Goal: Navigation & Orientation: Find specific page/section

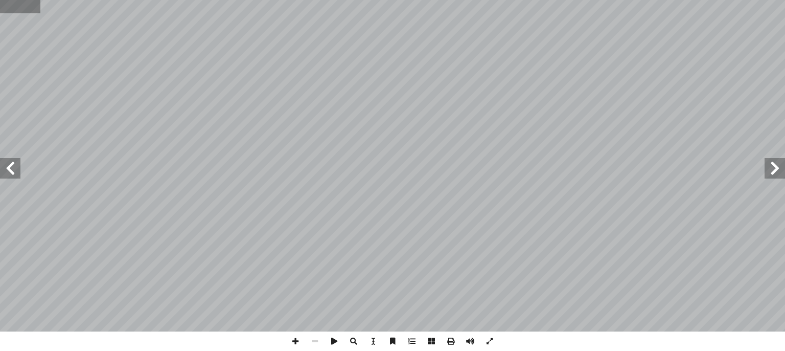
click at [14, 4] on input "text" at bounding box center [20, 6] width 40 height 13
type input "**"
click at [471, 342] on span at bounding box center [470, 340] width 19 height 19
click at [780, 163] on span at bounding box center [775, 168] width 20 height 20
click at [294, 338] on span at bounding box center [295, 340] width 19 height 19
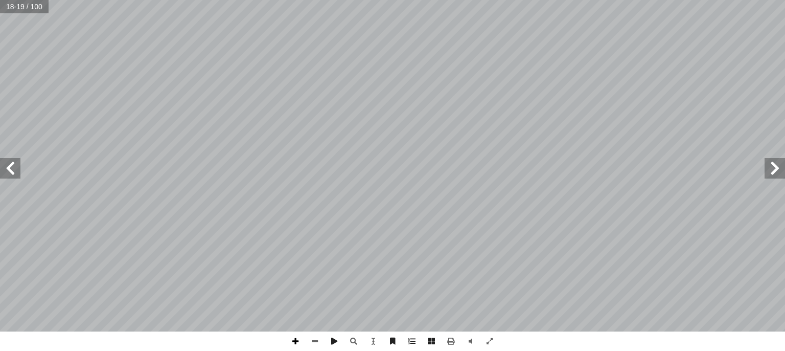
click at [293, 342] on span at bounding box center [295, 340] width 19 height 19
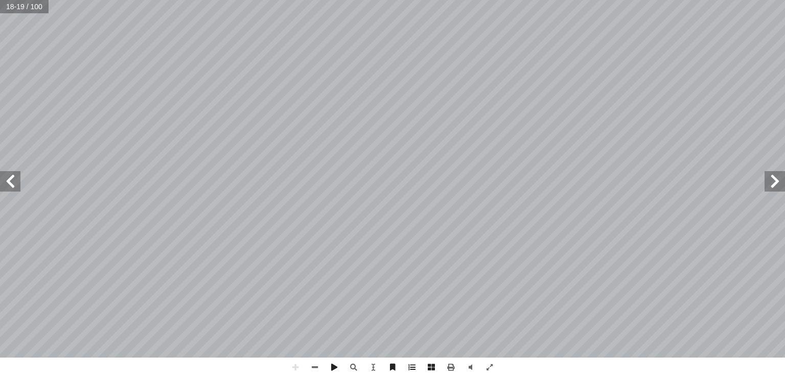
click at [676, 93] on html "الصفحة الرئيسية الصف الأول الصف الثاني الصف الثالث الصف الرابع الصف الخامس الصف…" at bounding box center [392, 46] width 785 height 93
click at [8, 7] on input "text" at bounding box center [17, 6] width 34 height 13
type input "**"
click at [473, 366] on span at bounding box center [470, 367] width 19 height 19
click at [296, 368] on span at bounding box center [295, 367] width 19 height 19
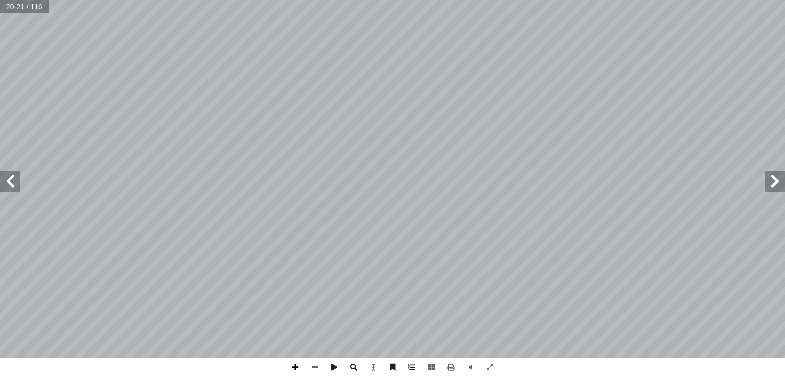
click at [292, 367] on span at bounding box center [295, 367] width 19 height 19
